Goal: Answer question/provide support

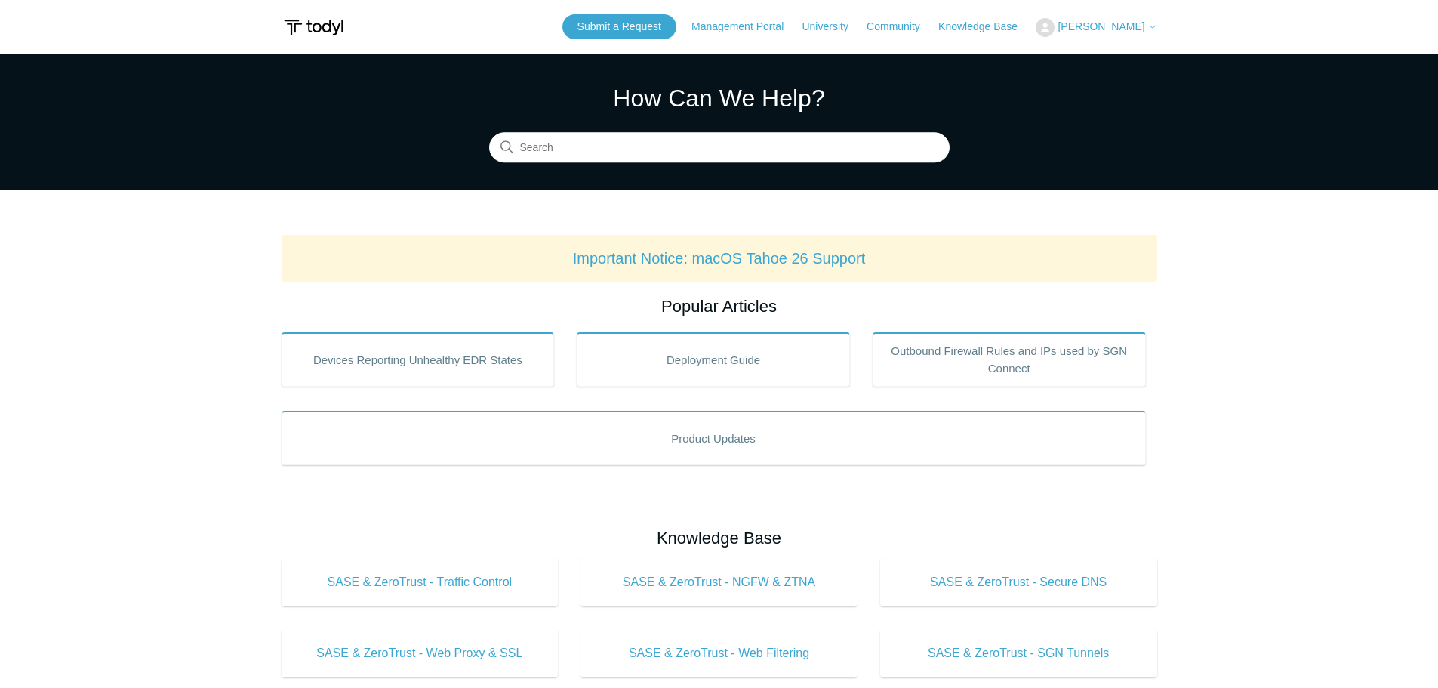
click at [1126, 20] on button "[PERSON_NAME]" at bounding box center [1096, 27] width 121 height 19
click at [1113, 59] on link "My Support Requests" at bounding box center [1109, 59] width 147 height 26
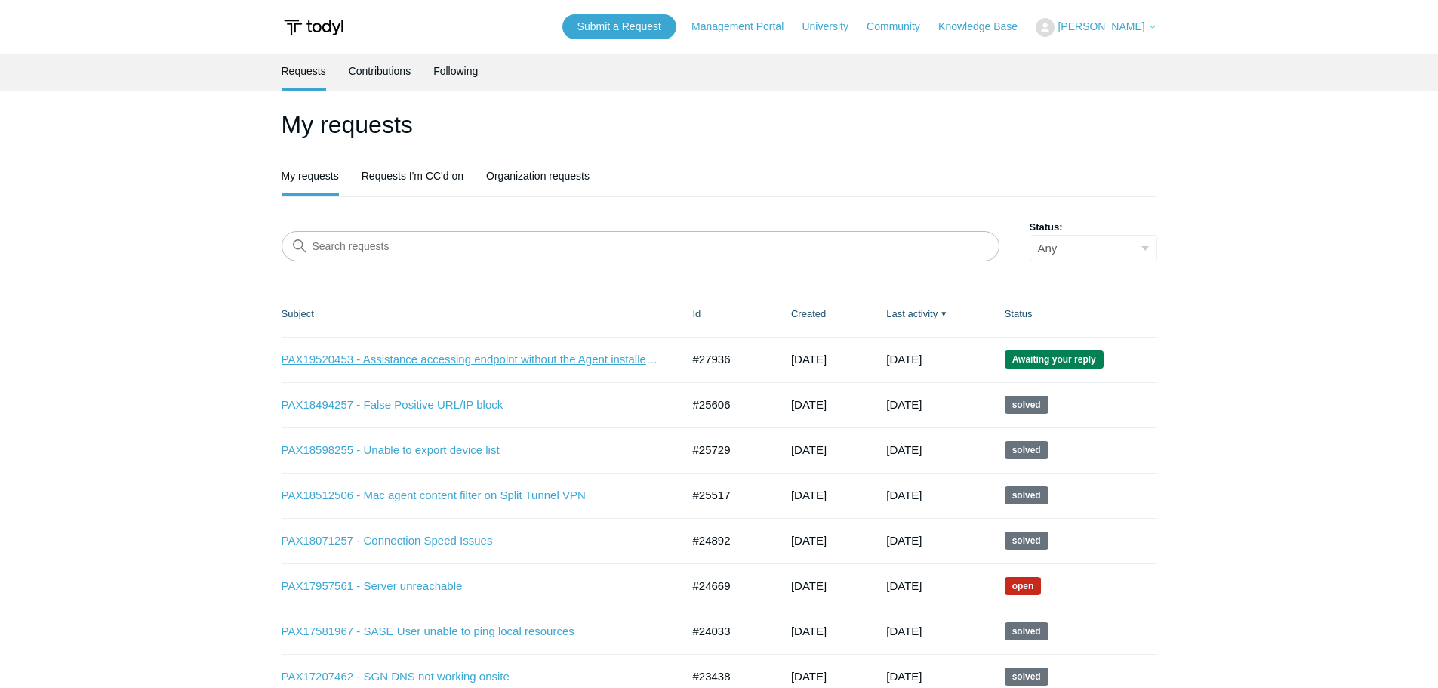
click at [368, 361] on link "PAX19520453 - Assistance accessing endpoint without the Agent installed remotely" at bounding box center [470, 359] width 377 height 17
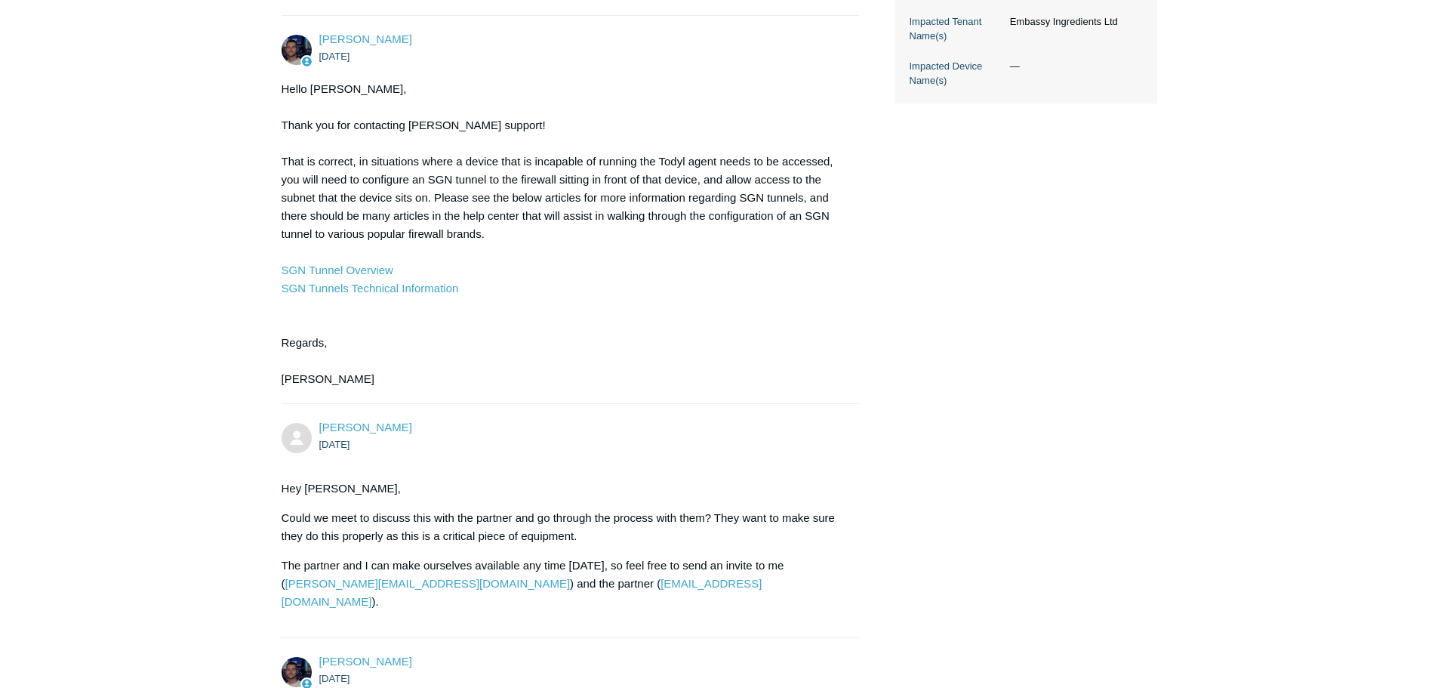
scroll to position [2485, 0]
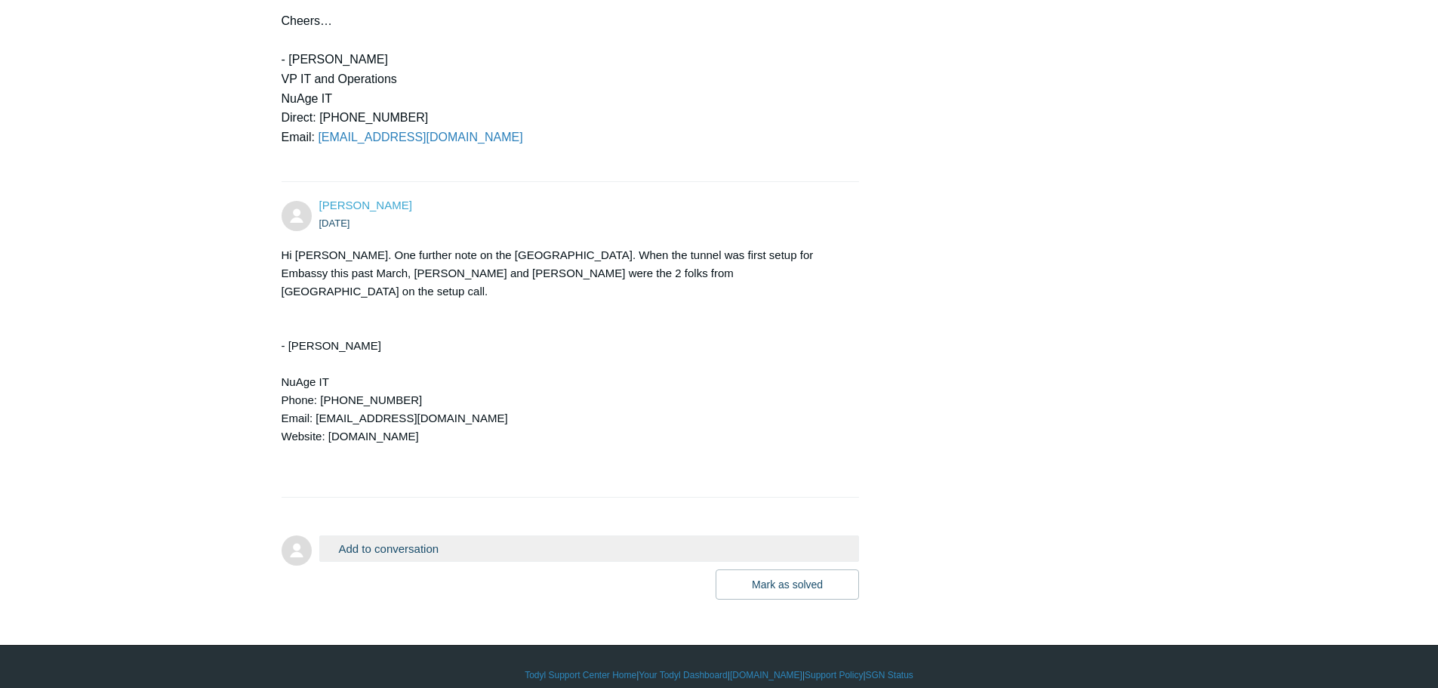
drag, startPoint x: 199, startPoint y: 95, endPoint x: 249, endPoint y: 519, distance: 426.4
drag, startPoint x: 595, startPoint y: 255, endPoint x: 640, endPoint y: 252, distance: 45.4
click at [606, 254] on div "Hi [PERSON_NAME]. One further note on the [GEOGRAPHIC_DATA]. When the tunnel wa…" at bounding box center [563, 363] width 563 height 235
click at [655, 272] on div "Hi [PERSON_NAME]. One further note on the [GEOGRAPHIC_DATA]. When the tunnel wa…" at bounding box center [563, 363] width 563 height 235
drag, startPoint x: 680, startPoint y: 274, endPoint x: 266, endPoint y: 284, distance: 413.7
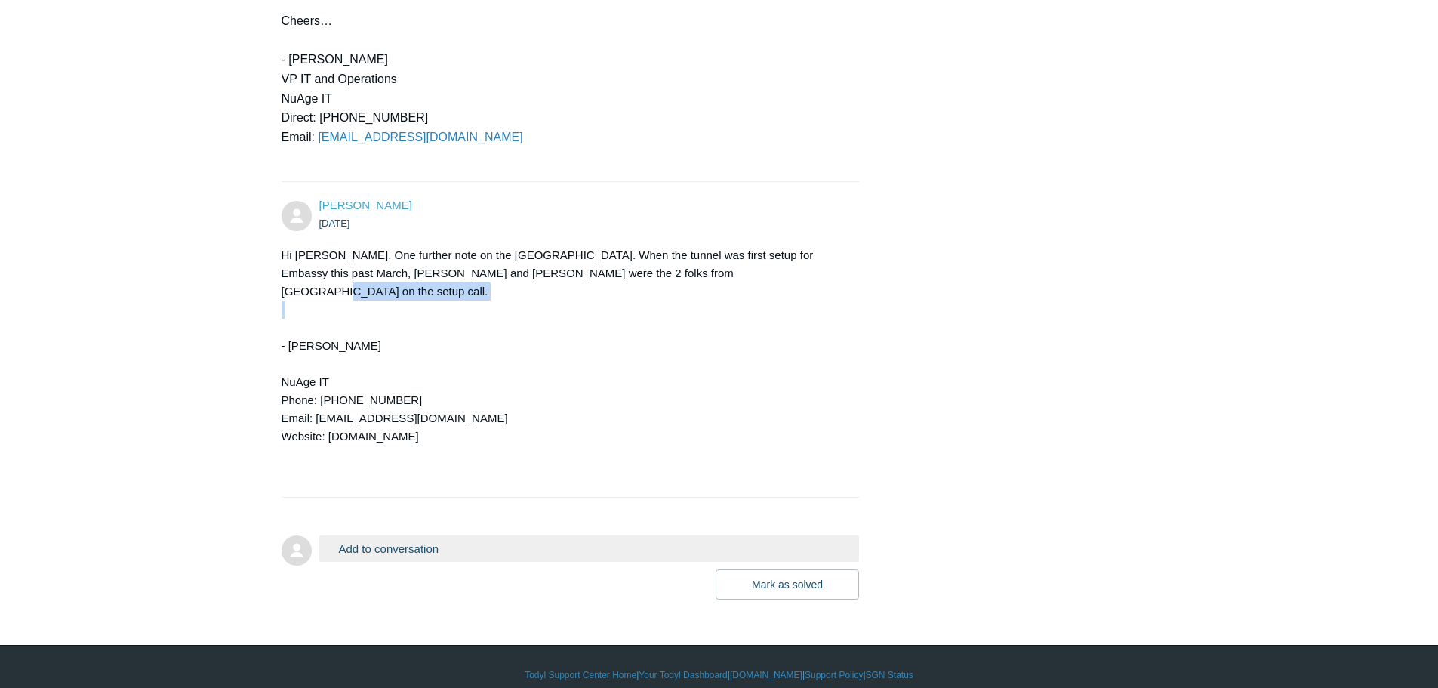
click at [289, 300] on div "- [PERSON_NAME] NuAge IT Phone: [PHONE_NUMBER] Email: [EMAIL_ADDRESS][DOMAIN_NA…" at bounding box center [563, 390] width 563 height 181
click at [816, 571] on button "Mark as solved" at bounding box center [787, 584] width 143 height 30
